Goal: Use online tool/utility: Utilize a website feature to perform a specific function

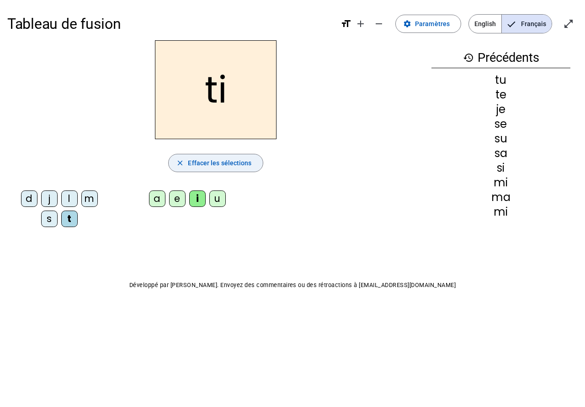
click at [199, 163] on span "Effacer les sélections" at bounding box center [220, 162] width 64 height 11
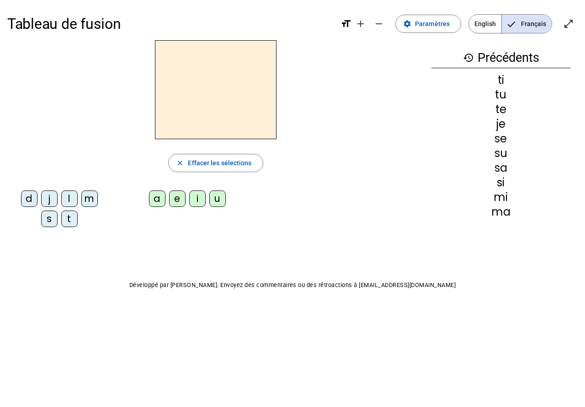
click at [467, 56] on mat-icon "history" at bounding box center [468, 57] width 11 height 11
click at [430, 24] on span "Paramètres" at bounding box center [432, 23] width 35 height 11
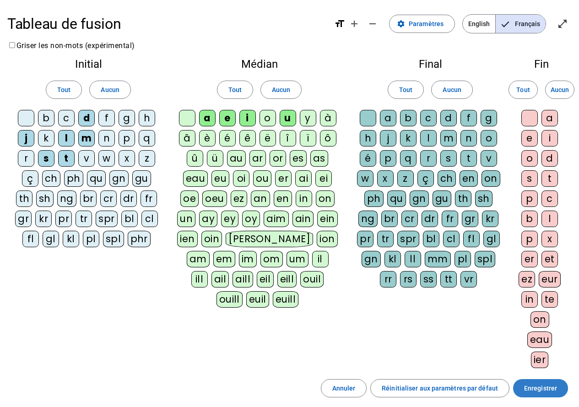
click at [541, 389] on span "Enregistrer" at bounding box center [540, 387] width 33 height 11
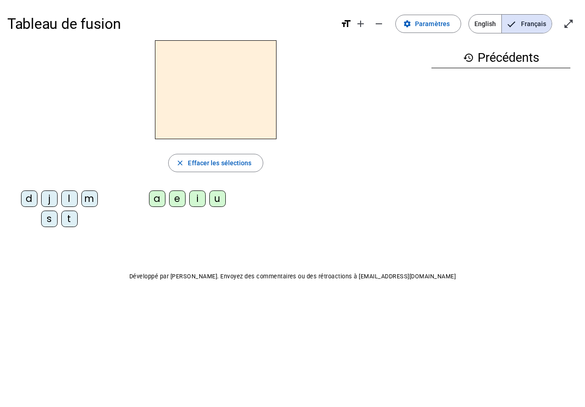
click at [49, 221] on div "s" at bounding box center [49, 218] width 16 height 16
drag, startPoint x: 585, startPoint y: 240, endPoint x: 511, endPoint y: 320, distance: 109.4
click at [511, 320] on div "Tableau de fusion format_size add remove settings Paramètres English Français o…" at bounding box center [292, 165] width 585 height 330
drag, startPoint x: 513, startPoint y: 317, endPoint x: 487, endPoint y: 309, distance: 27.3
click at [487, 309] on div "Tableau de fusion format_size add remove settings Paramètres English Français o…" at bounding box center [292, 165] width 585 height 330
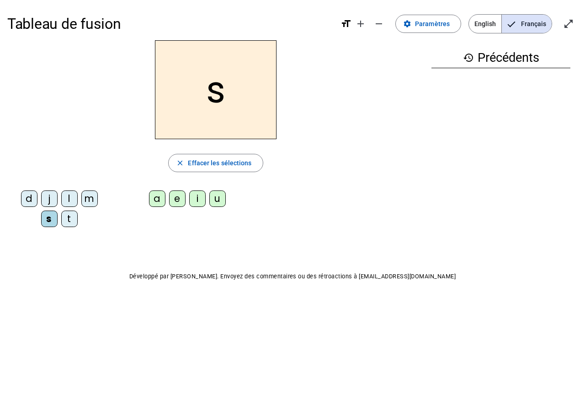
click at [194, 196] on div "i" at bounding box center [197, 198] width 16 height 16
click at [177, 205] on div "e" at bounding box center [177, 198] width 16 height 16
click at [30, 201] on div "d" at bounding box center [29, 198] width 16 height 16
click at [177, 204] on div "e" at bounding box center [177, 198] width 16 height 16
click at [220, 204] on div "u" at bounding box center [217, 198] width 16 height 16
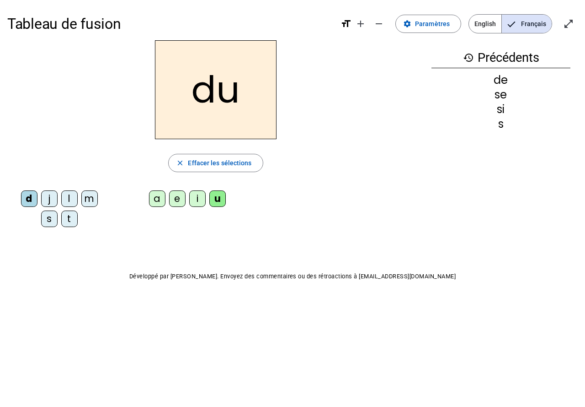
click at [64, 198] on div "l" at bounding box center [69, 198] width 16 height 16
click at [183, 202] on div "e" at bounding box center [177, 198] width 16 height 16
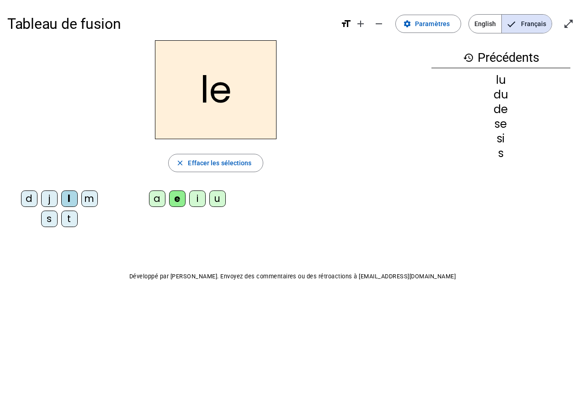
click at [200, 200] on div "i" at bounding box center [197, 198] width 16 height 16
click at [220, 194] on div "u" at bounding box center [217, 198] width 16 height 16
click at [223, 202] on div "u" at bounding box center [217, 198] width 16 height 16
click at [178, 199] on div "e" at bounding box center [177, 198] width 16 height 16
click at [74, 222] on div "t" at bounding box center [69, 218] width 16 height 16
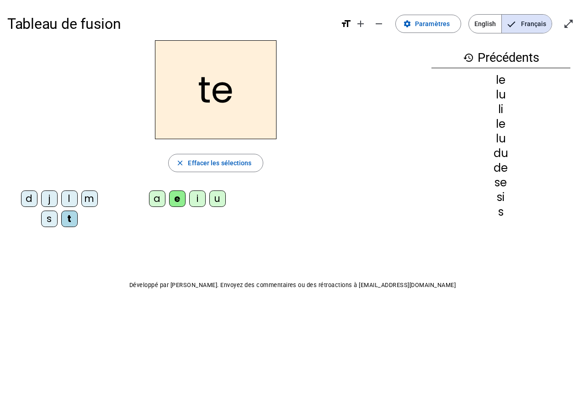
click at [212, 195] on div "u" at bounding box center [217, 198] width 16 height 16
click at [184, 196] on div "e" at bounding box center [177, 198] width 16 height 16
click at [222, 202] on div "u" at bounding box center [217, 198] width 16 height 16
click at [198, 199] on div "i" at bounding box center [197, 198] width 16 height 16
click at [93, 199] on div "m" at bounding box center [89, 198] width 16 height 16
